Goal: Information Seeking & Learning: Learn about a topic

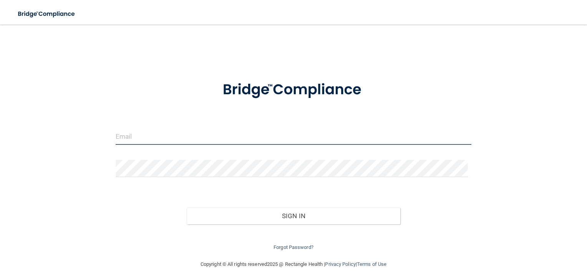
click at [167, 133] on input "email" at bounding box center [294, 136] width 356 height 17
type input "[EMAIL_ADDRESS][DOMAIN_NAME]"
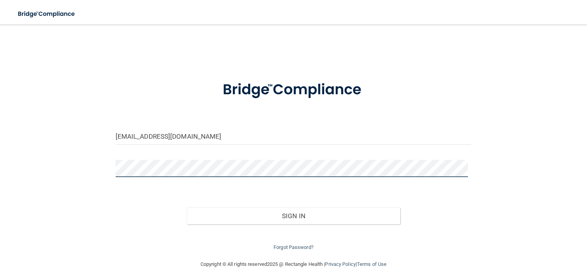
click at [187, 207] on button "Sign In" at bounding box center [294, 215] width 214 height 17
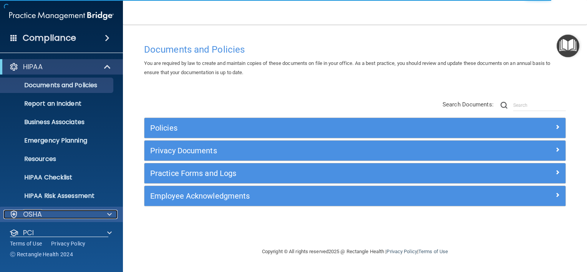
click at [109, 213] on span at bounding box center [109, 214] width 5 height 9
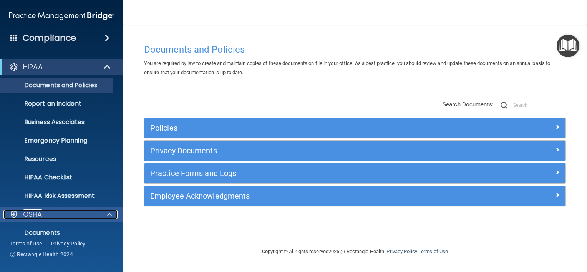
click at [105, 216] on div at bounding box center [108, 214] width 19 height 9
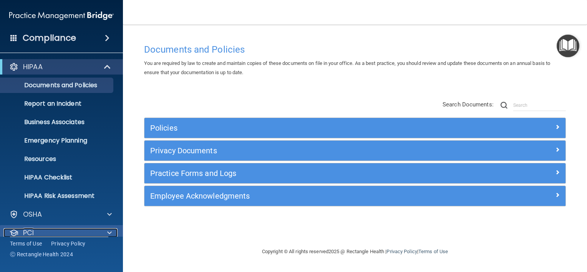
click at [112, 232] on div at bounding box center [108, 232] width 19 height 9
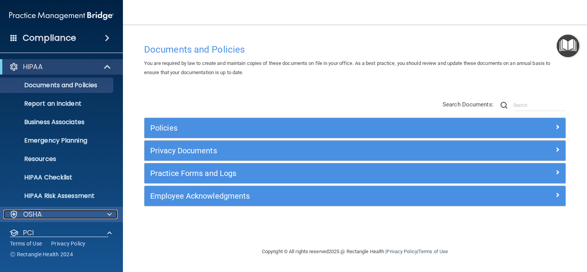
click at [111, 214] on span at bounding box center [109, 214] width 5 height 9
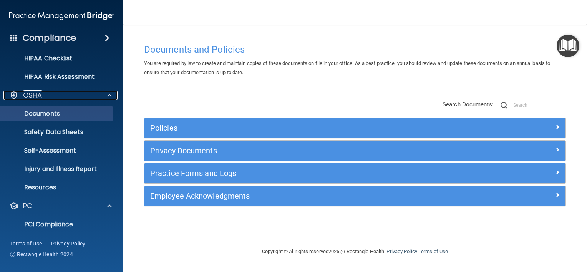
scroll to position [128, 0]
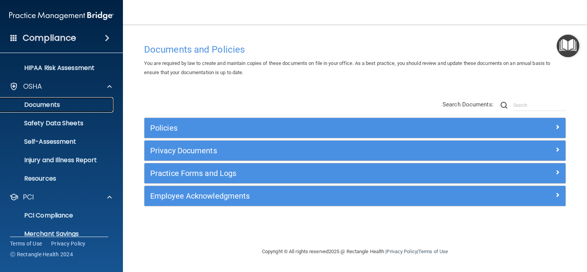
click at [71, 106] on p "Documents" at bounding box center [57, 105] width 105 height 8
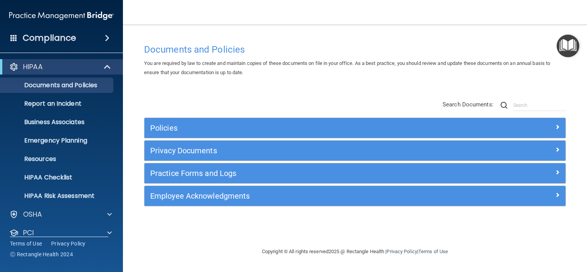
click at [78, 38] on div "Compliance" at bounding box center [61, 38] width 123 height 17
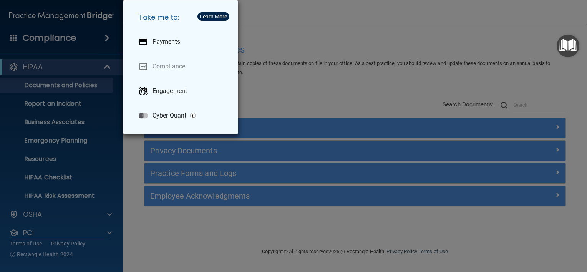
click at [78, 38] on div "Take me to: Payments Compliance Engagement Cyber Quant" at bounding box center [293, 136] width 587 height 272
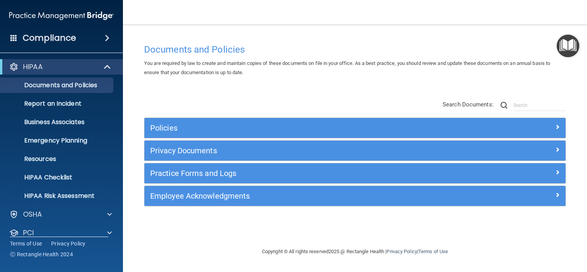
click at [14, 38] on span at bounding box center [13, 37] width 7 height 7
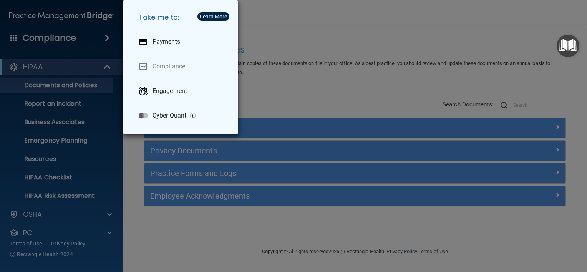
click at [0, 68] on div "Take me to: Payments Compliance Engagement Cyber Quant" at bounding box center [293, 136] width 587 height 272
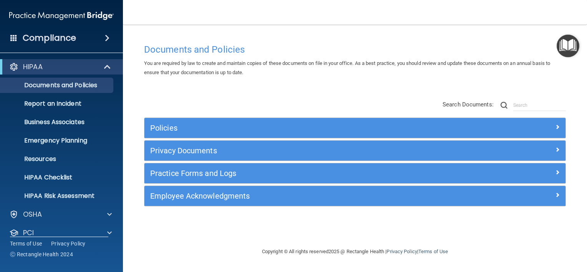
click at [2, 68] on div "HIPAA" at bounding box center [61, 66] width 123 height 15
click at [13, 38] on span at bounding box center [13, 37] width 7 height 7
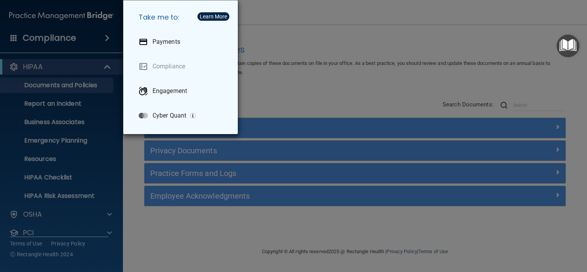
click at [13, 38] on div "Take me to: Payments Compliance Engagement Cyber Quant" at bounding box center [293, 136] width 587 height 272
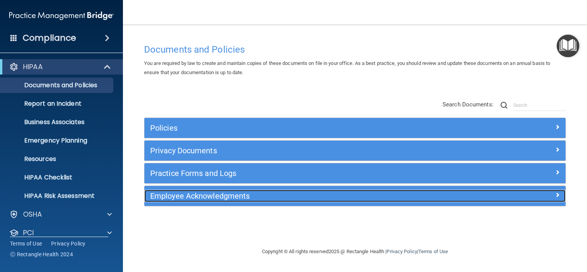
click at [186, 198] on h5 "Employee Acknowledgments" at bounding box center [302, 196] width 304 height 8
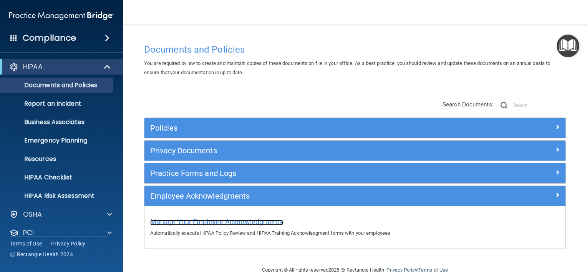
click at [197, 223] on span "Manage Your Employee Acknowledgments" at bounding box center [216, 222] width 133 height 8
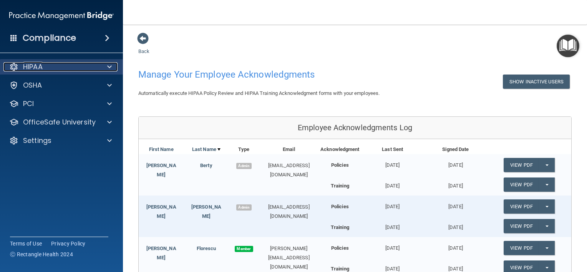
click at [113, 65] on div at bounding box center [108, 66] width 19 height 9
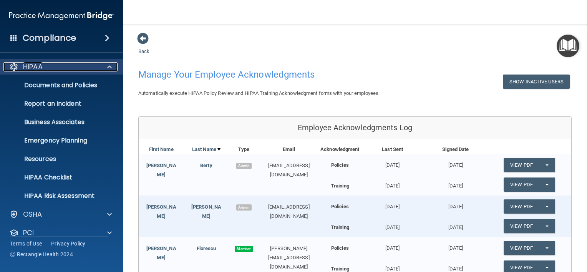
click at [107, 70] on span at bounding box center [109, 66] width 5 height 9
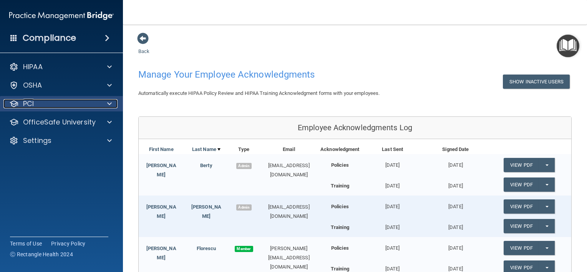
click at [113, 101] on div at bounding box center [108, 103] width 19 height 9
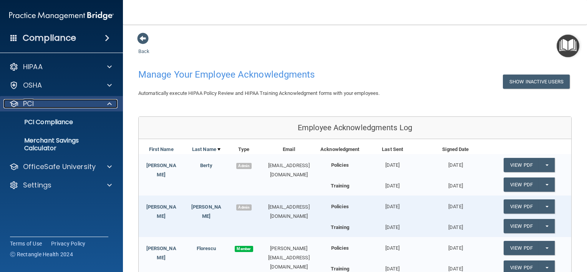
click at [106, 106] on div at bounding box center [108, 103] width 19 height 9
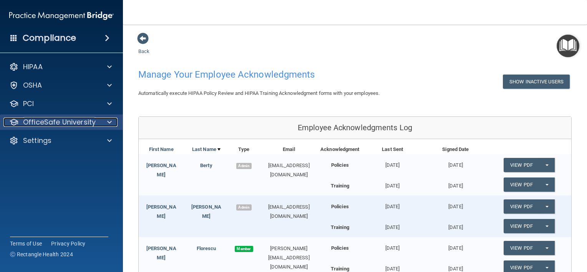
click at [111, 121] on span at bounding box center [109, 122] width 5 height 9
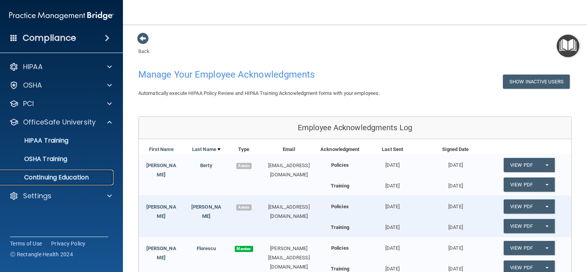
click at [74, 172] on link "Continuing Education" at bounding box center [52, 177] width 121 height 15
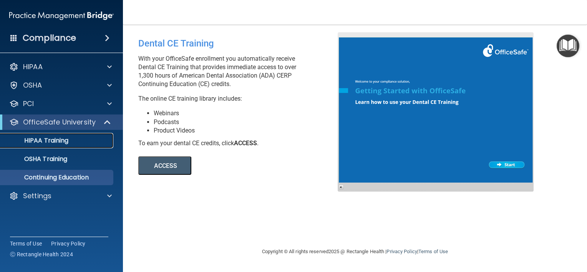
click at [82, 143] on div "HIPAA Training" at bounding box center [57, 141] width 105 height 8
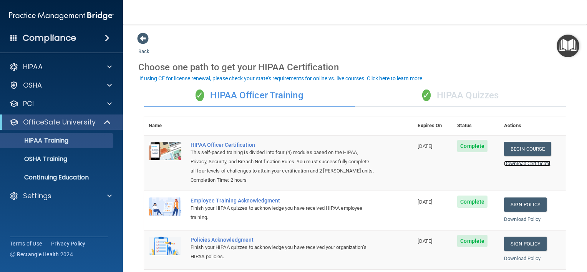
click at [512, 161] on link "Download Certificate" at bounding box center [527, 164] width 46 height 6
click at [486, 95] on div "✓ HIPAA Quizzes" at bounding box center [460, 95] width 211 height 23
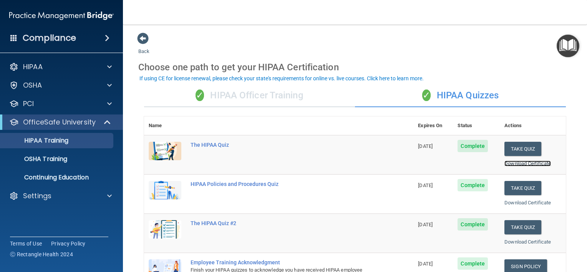
click at [521, 163] on link "Download Certificate" at bounding box center [528, 164] width 46 height 6
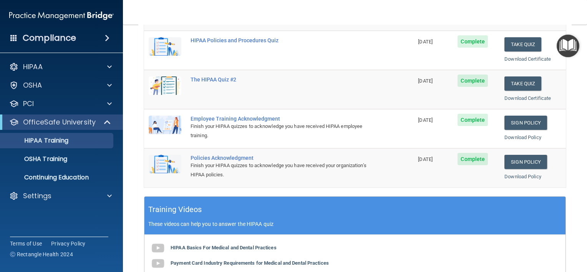
scroll to position [144, 0]
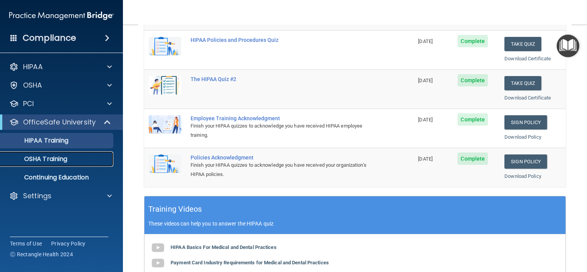
click at [81, 160] on div "OSHA Training" at bounding box center [57, 159] width 105 height 8
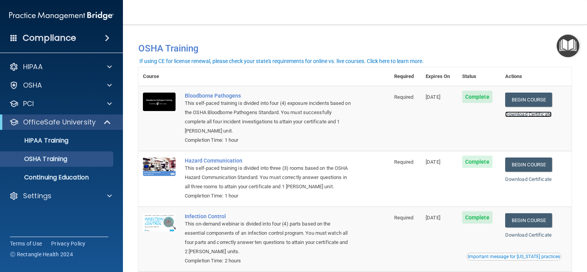
click at [519, 112] on link "Download Certificate" at bounding box center [528, 114] width 46 height 6
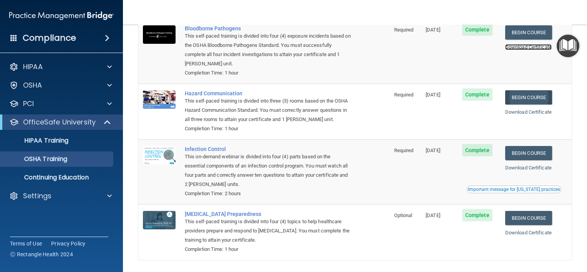
scroll to position [96, 0]
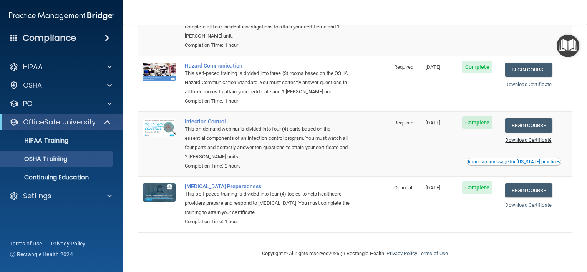
click at [535, 141] on link "Download Certificate" at bounding box center [528, 140] width 46 height 6
click at [81, 177] on p "Continuing Education" at bounding box center [57, 178] width 105 height 8
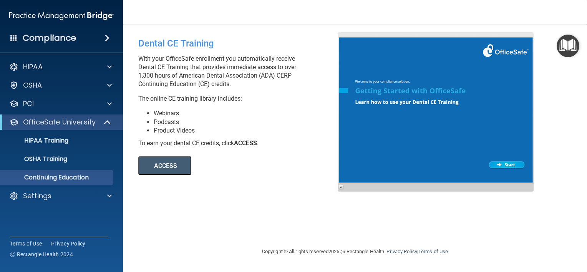
click at [166, 169] on button "ACCESS" at bounding box center [164, 165] width 53 height 18
click at [65, 161] on p "OSHA Training" at bounding box center [36, 159] width 62 height 8
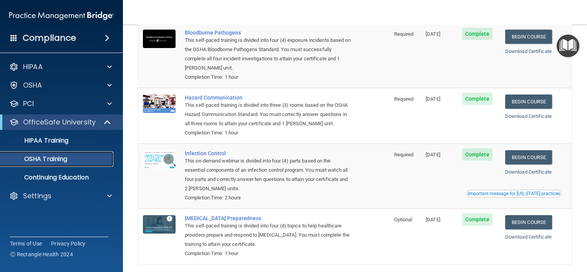
scroll to position [60, 0]
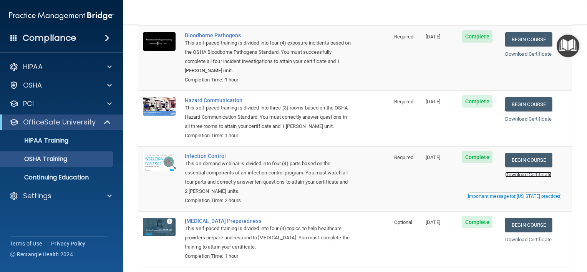
click at [529, 173] on link "Download Certificate" at bounding box center [528, 175] width 46 height 6
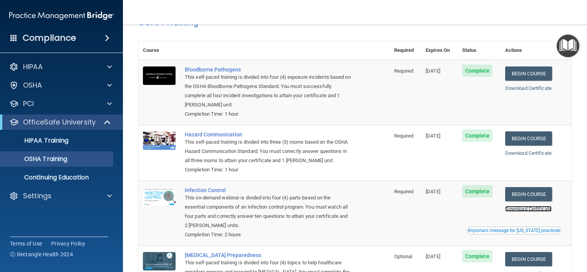
scroll to position [0, 0]
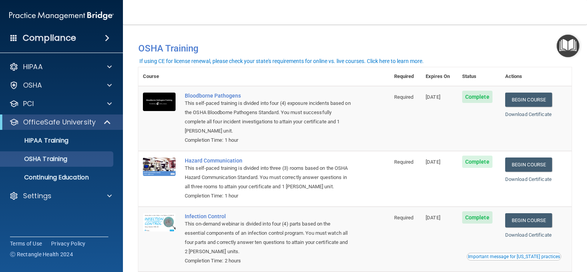
click at [418, 62] on div "If using CE for license renewal, please check your state's requirements for onl…" at bounding box center [281, 60] width 284 height 5
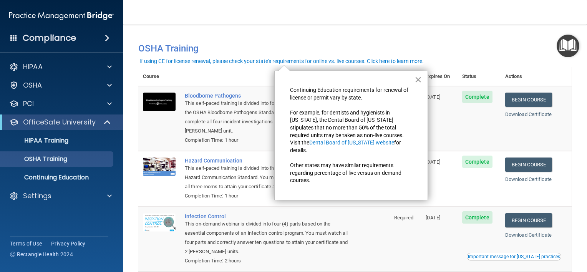
click at [420, 78] on button "×" at bounding box center [418, 79] width 7 height 12
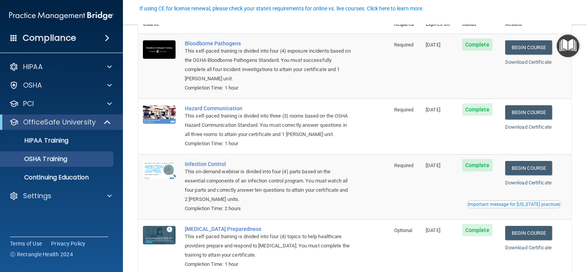
scroll to position [53, 0]
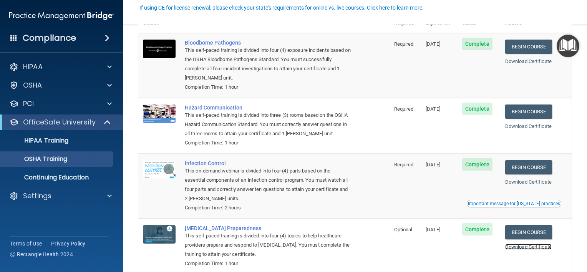
click at [529, 248] on link "Download Certificate" at bounding box center [528, 247] width 46 height 6
